Goal: Find specific page/section: Find specific page/section

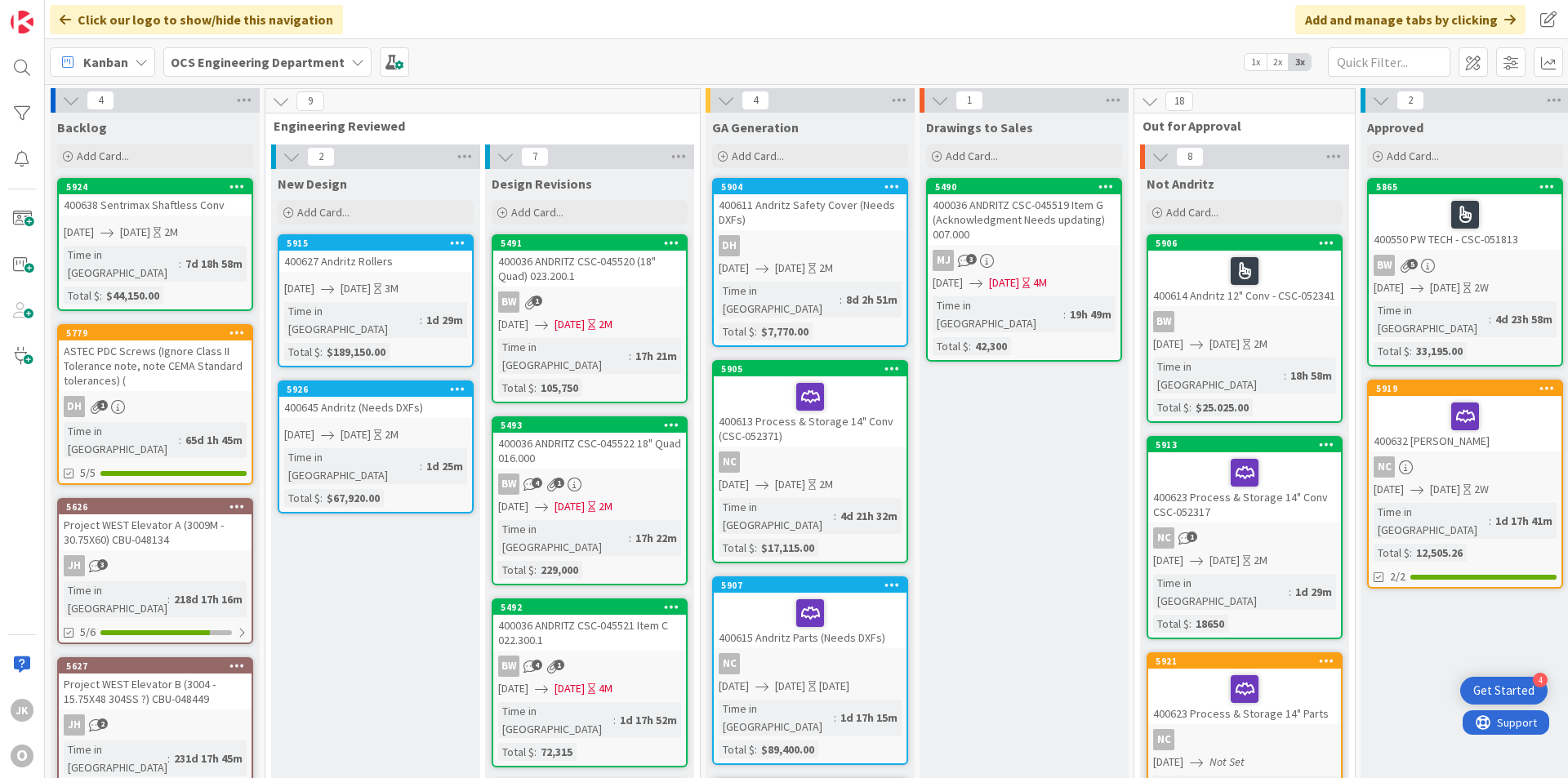
scroll to position [0, 1416]
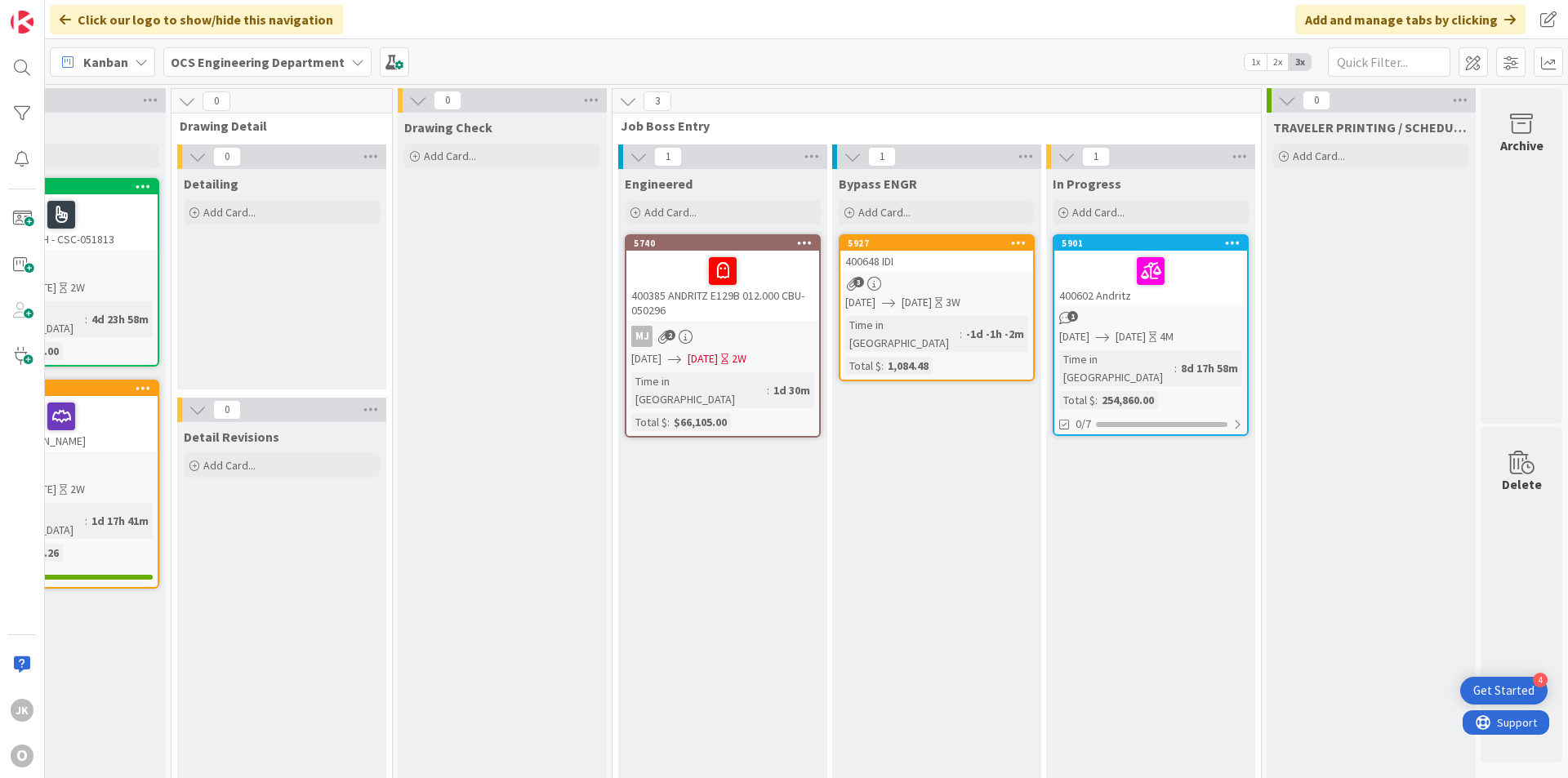
click at [955, 261] on div "400648 IDI" at bounding box center [936, 261] width 193 height 22
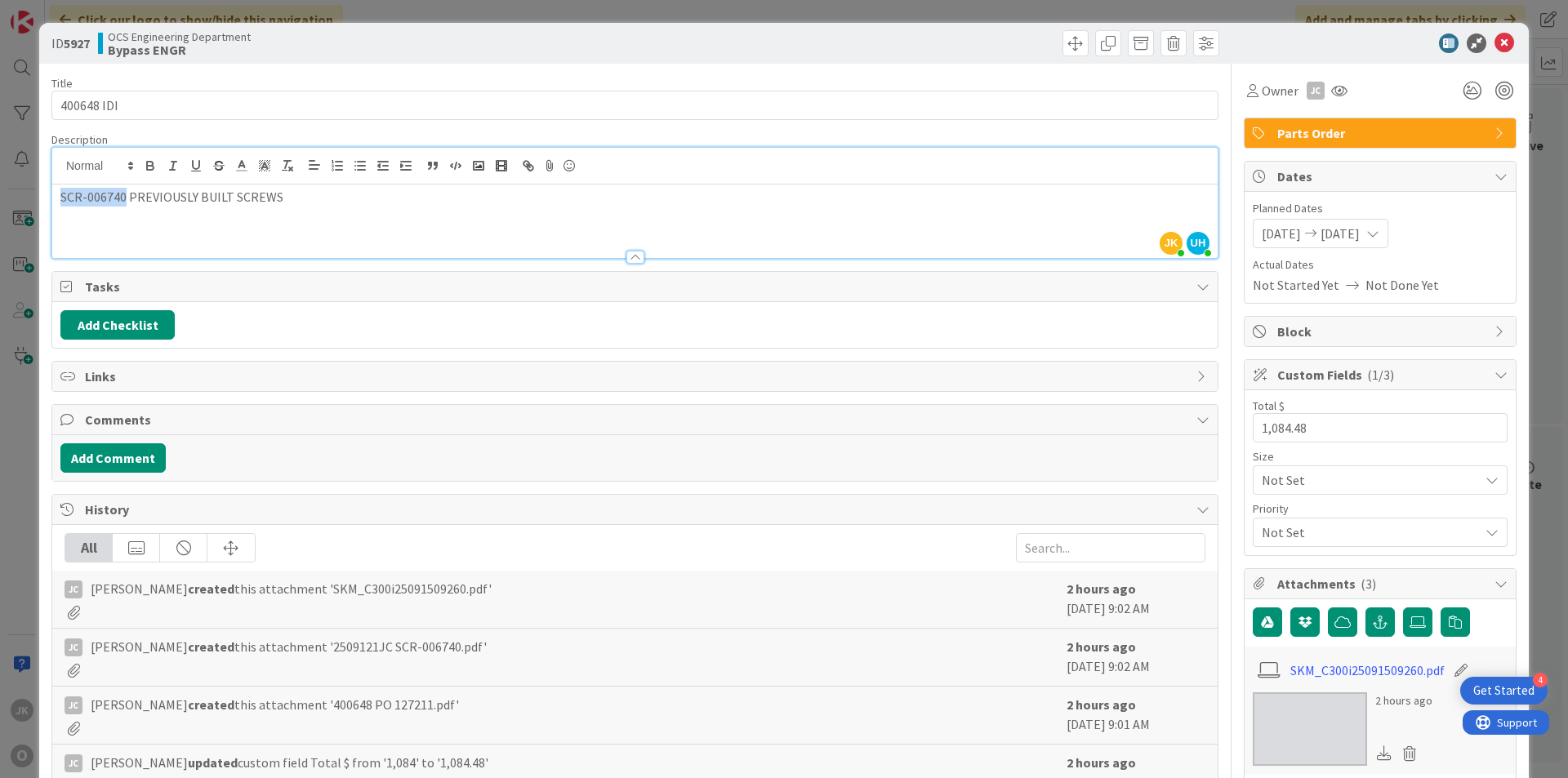
drag, startPoint x: 124, startPoint y: 170, endPoint x: 47, endPoint y: 183, distance: 78.1
click at [47, 183] on div "ID 5927 OCS Engineering Department Bypass ENGR Title 10 / 128 400648 IDI Descri…" at bounding box center [783, 587] width 1489 height 1130
copy p "SCR-006740"
click at [1495, 42] on icon at bounding box center [1504, 43] width 20 height 20
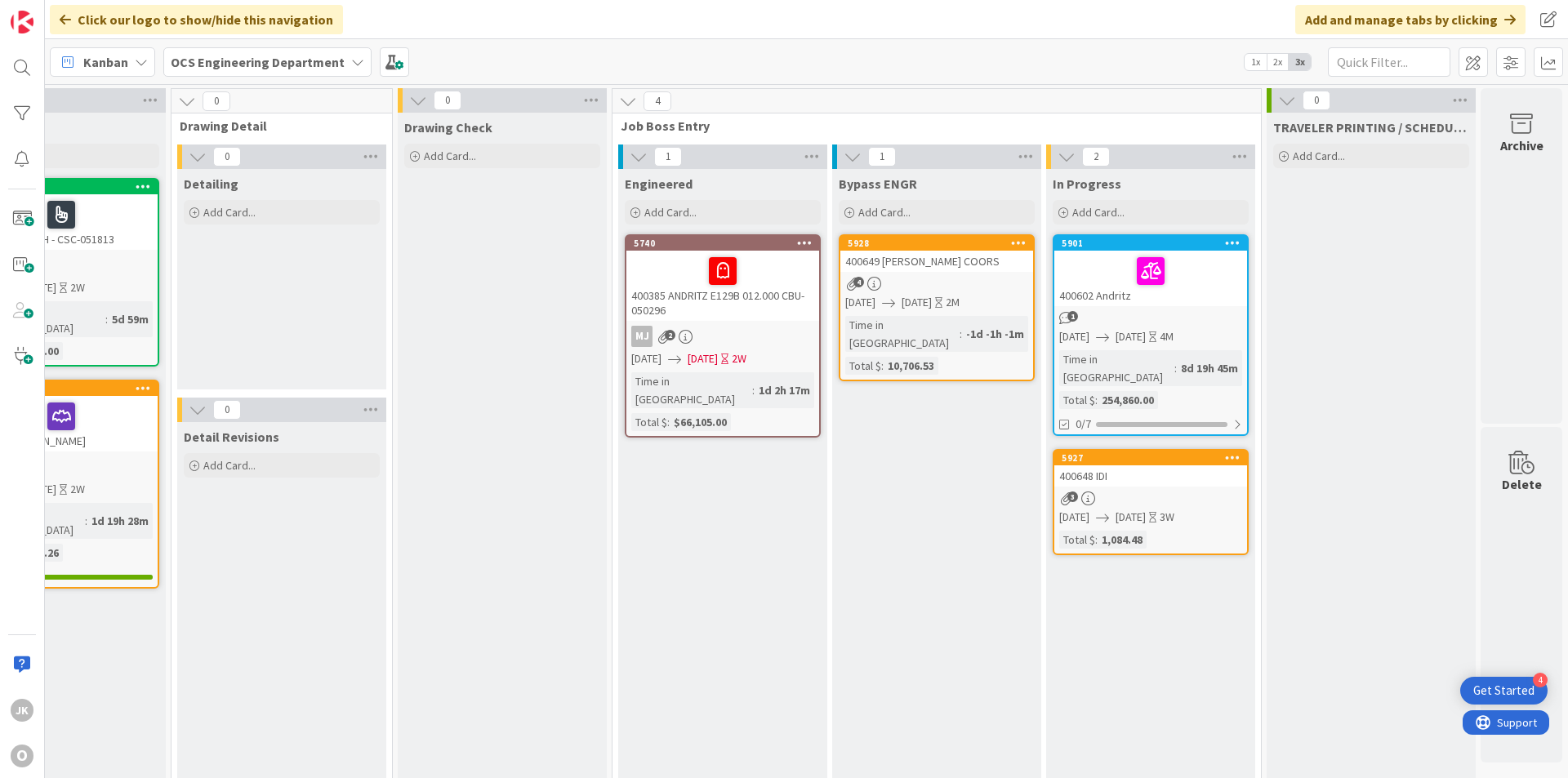
click at [1117, 465] on div "400648 IDI" at bounding box center [1150, 476] width 193 height 22
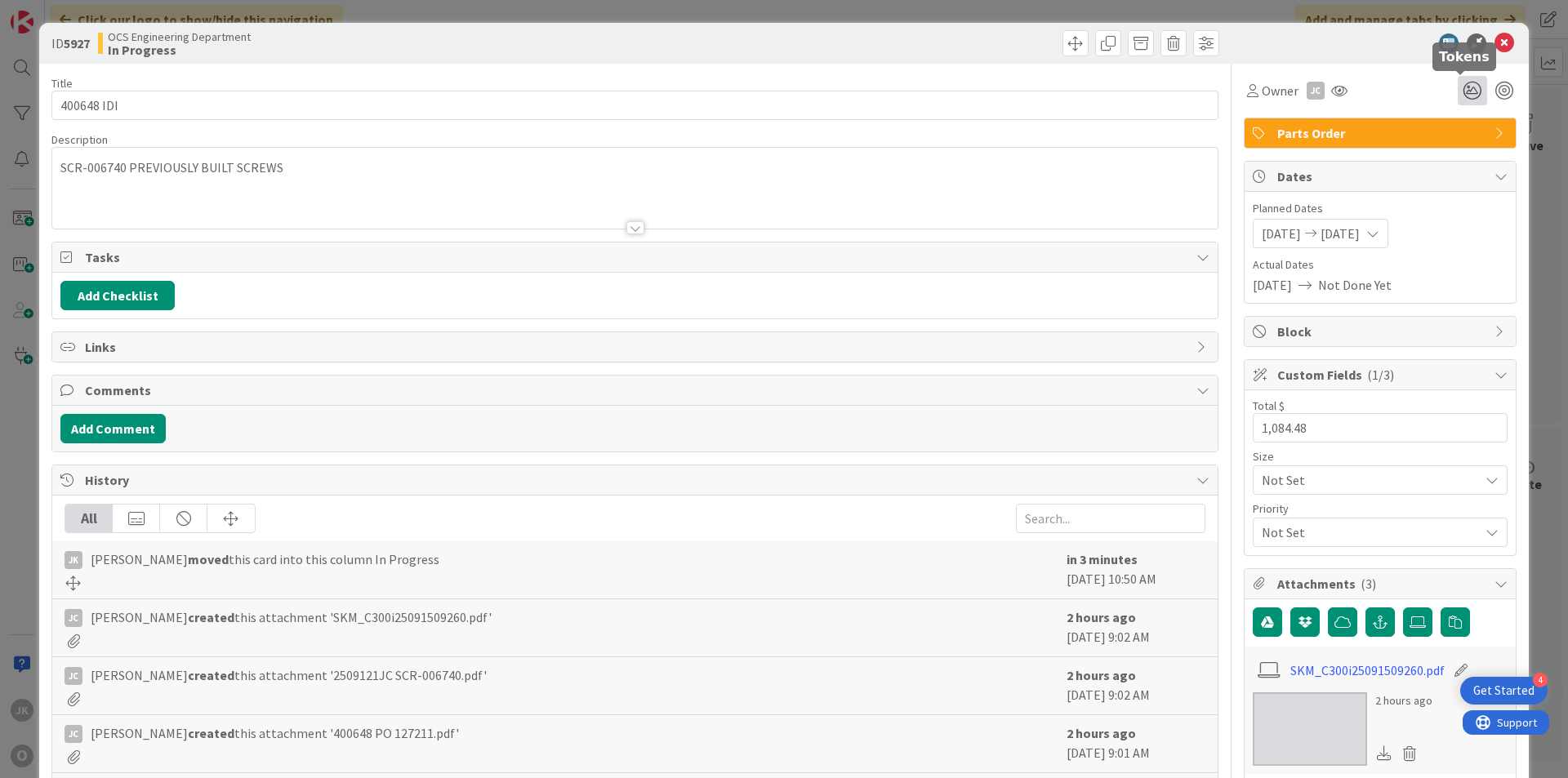
click at [1457, 87] on icon at bounding box center [1472, 91] width 29 height 29
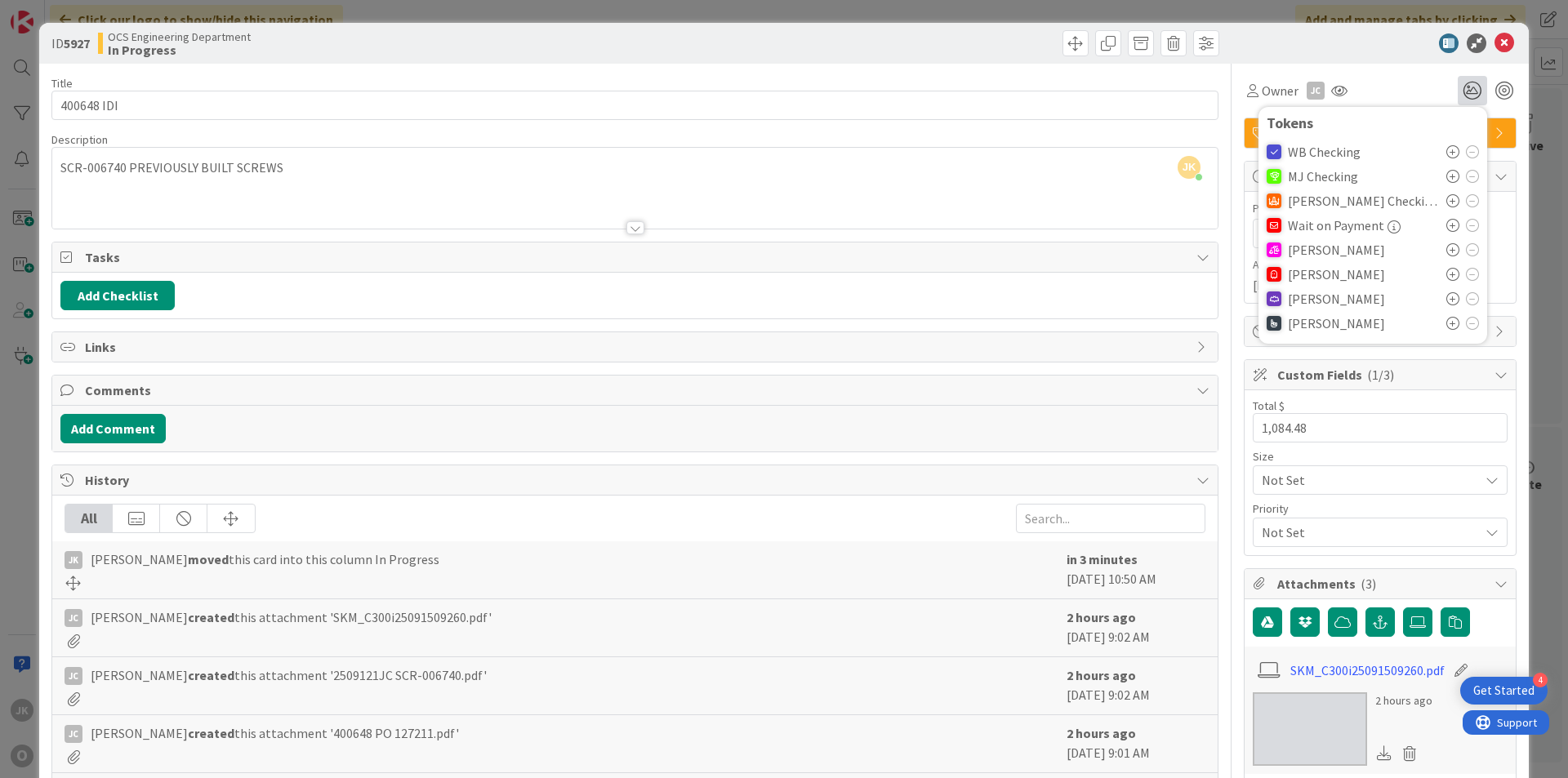
click at [1446, 248] on icon at bounding box center [1452, 250] width 13 height 13
click at [1498, 43] on icon at bounding box center [1504, 43] width 20 height 20
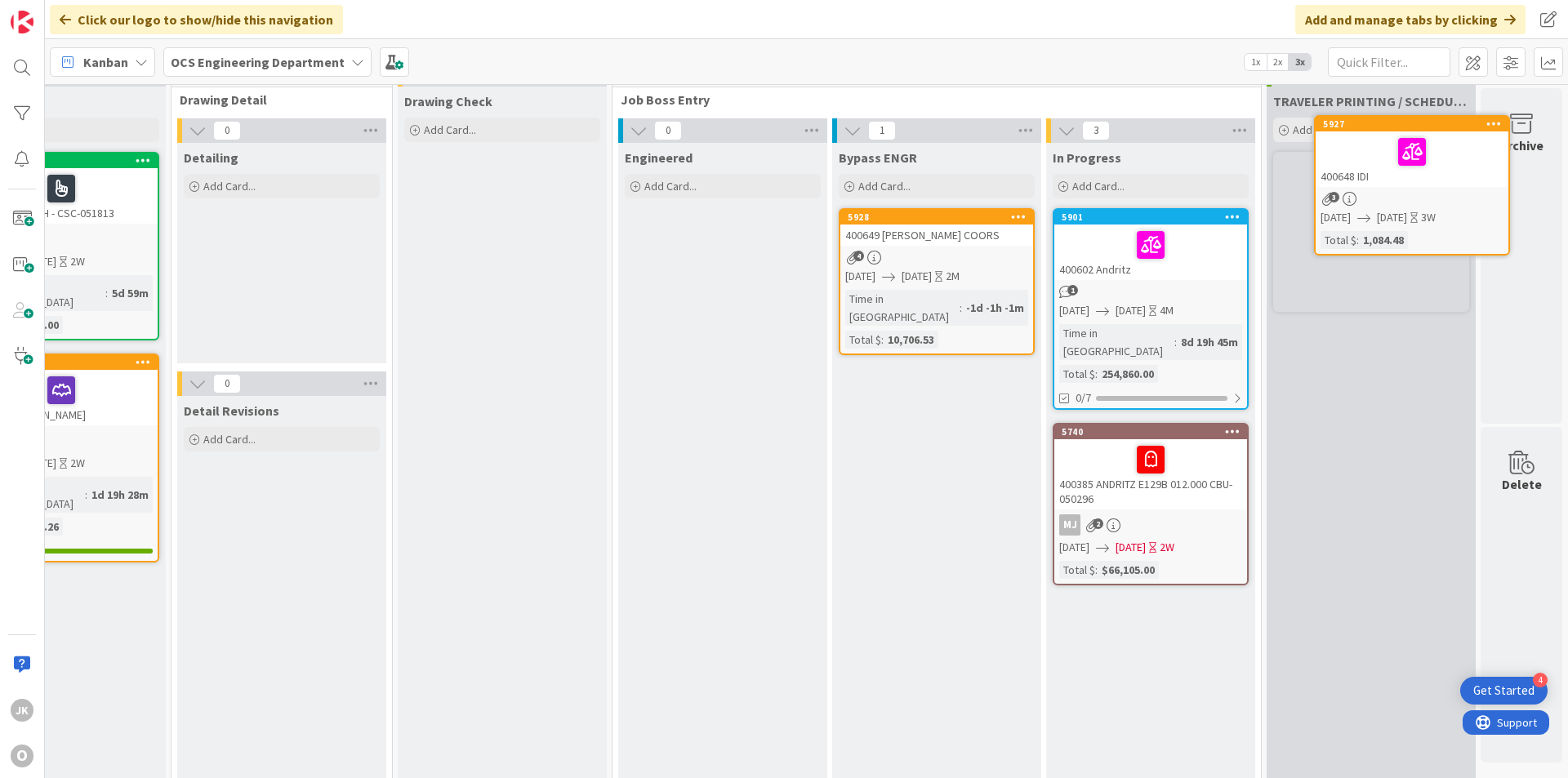
scroll to position [0, 1416]
